Goal: Information Seeking & Learning: Learn about a topic

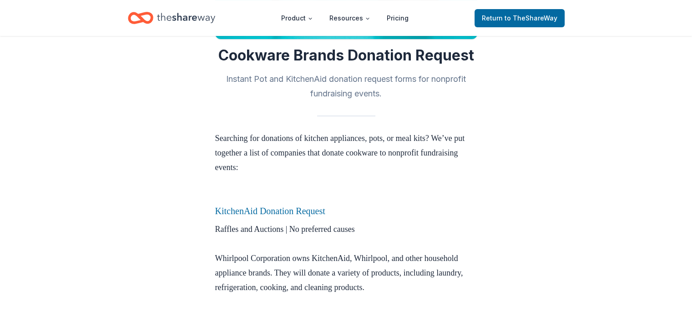
scroll to position [182, 0]
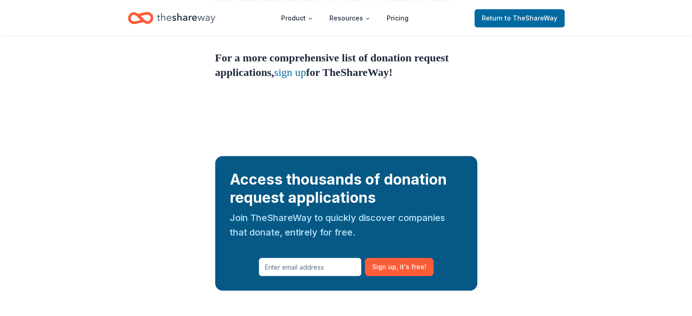
scroll to position [841, 0]
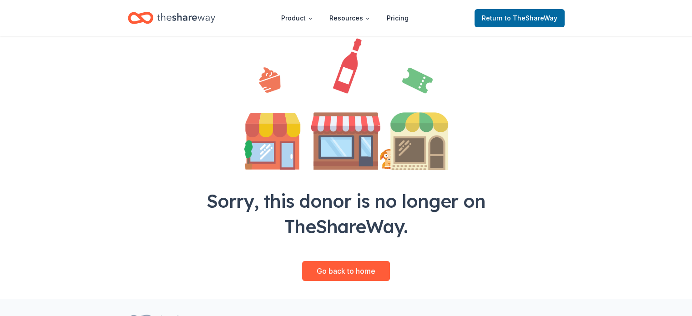
scroll to position [122, 0]
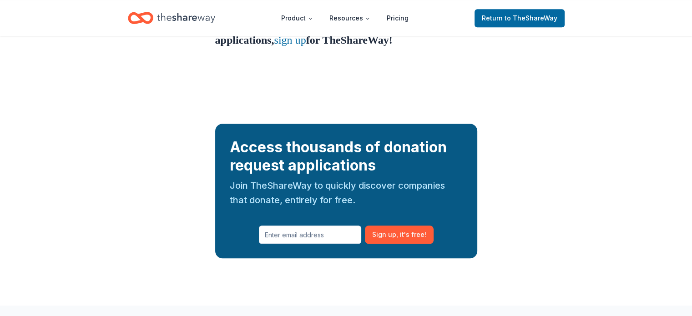
scroll to position [841, 0]
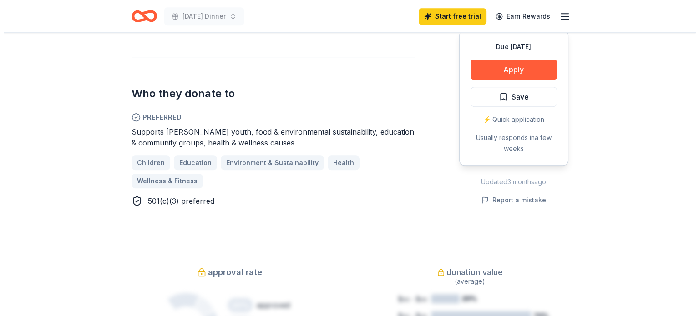
scroll to position [455, 0]
